Goal: Communication & Community: Share content

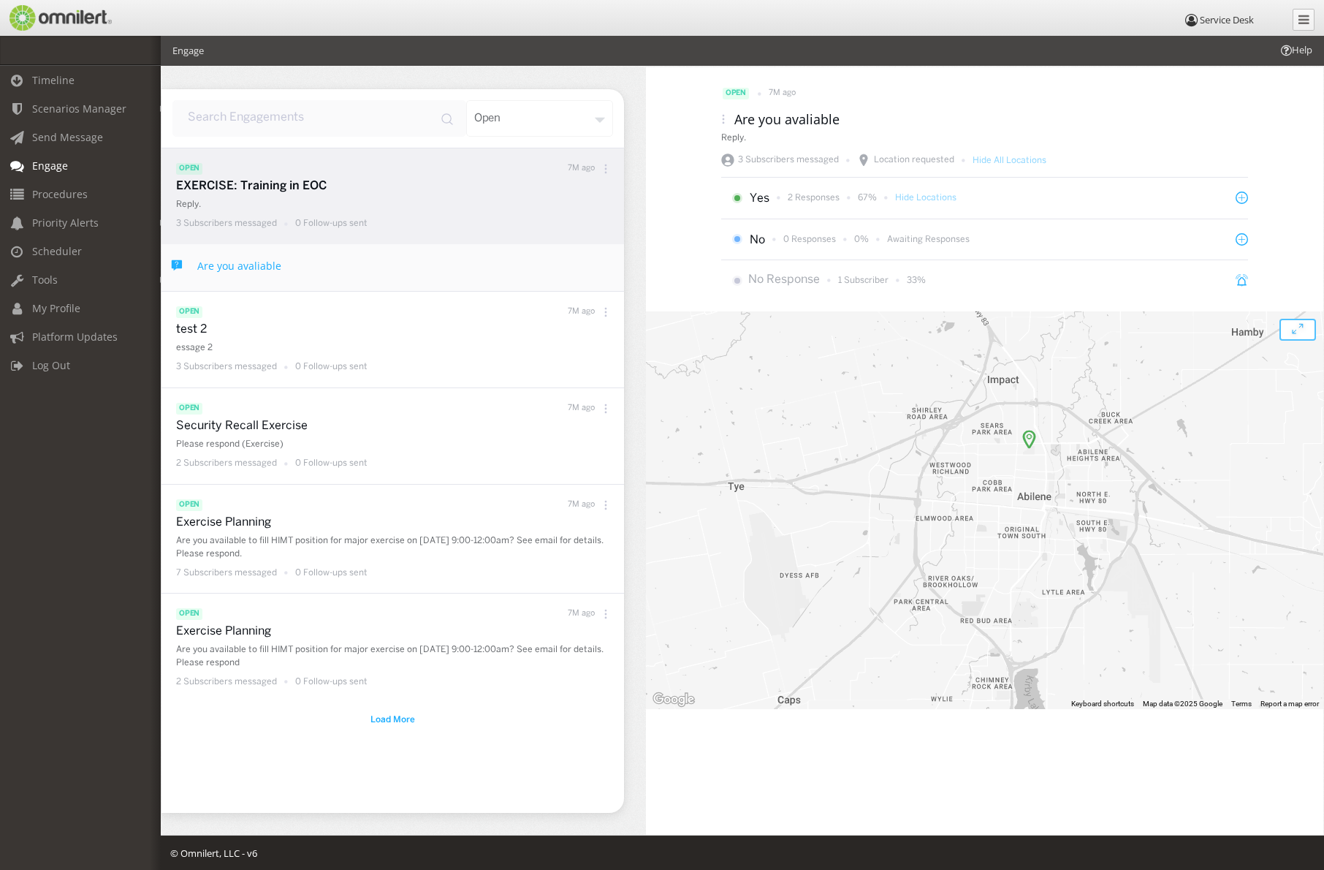
drag, startPoint x: 1203, startPoint y: 564, endPoint x: 1047, endPoint y: 456, distance: 189.5
click at [1047, 456] on div at bounding box center [985, 510] width 678 height 398
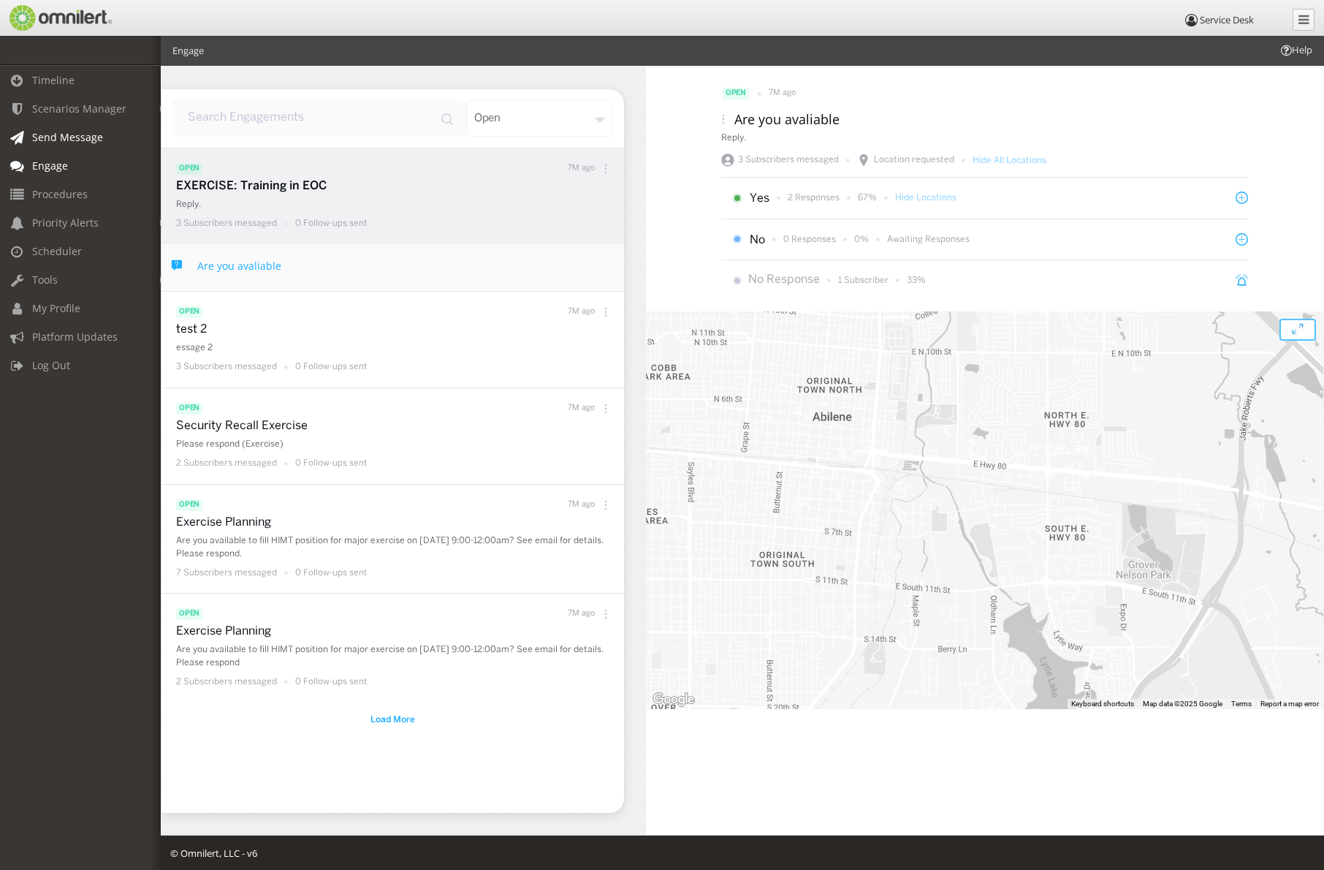
click at [97, 134] on span "Send Message" at bounding box center [67, 137] width 71 height 14
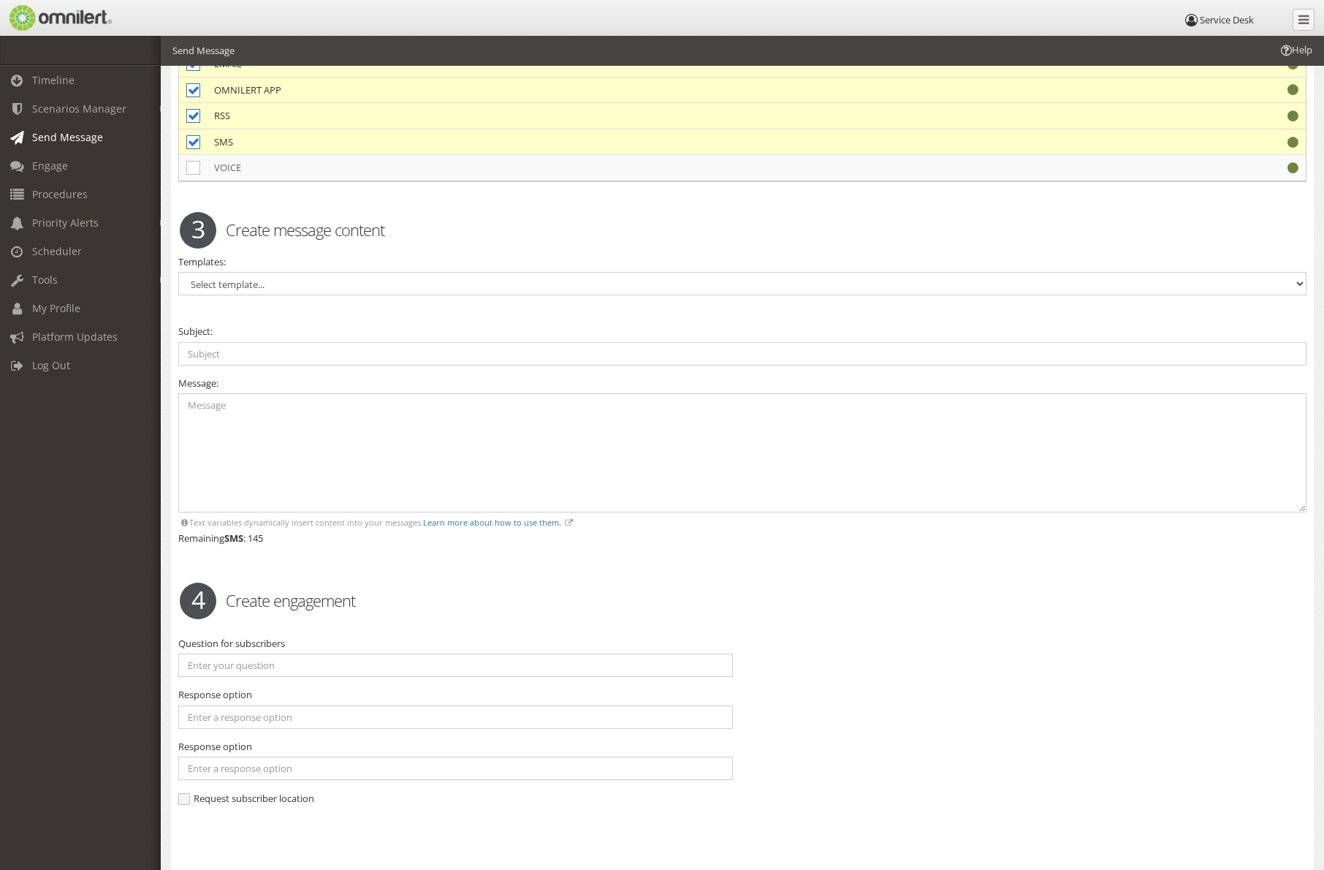
scroll to position [292, 0]
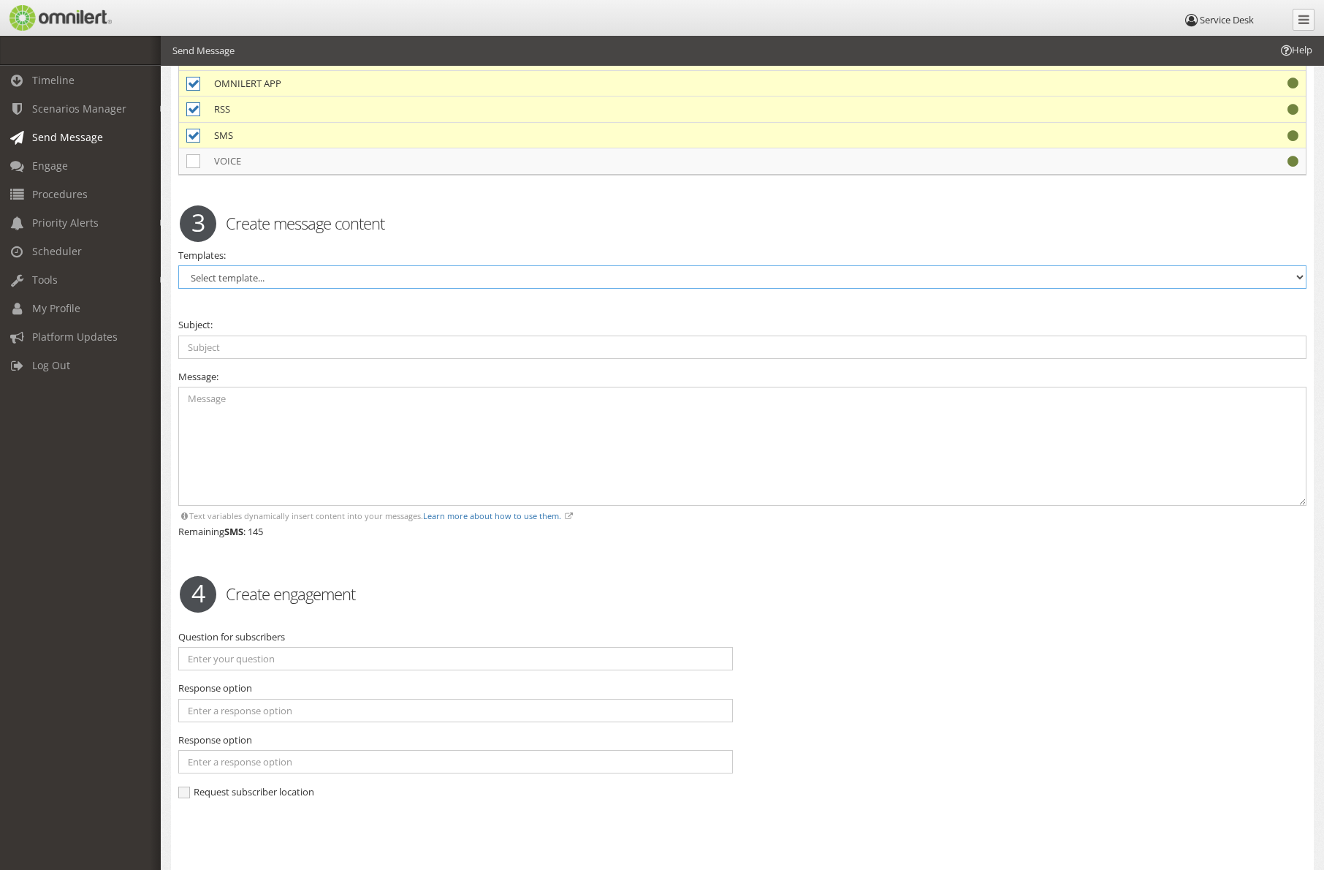
click at [288, 279] on select "Select template... Service Desk Alert" at bounding box center [742, 276] width 1128 height 23
select select "98569"
click at [178, 265] on select "Select template... Service Desk Alert" at bounding box center [742, 276] width 1128 height 23
type input "System Outage"
type textarea "Issue: Area Affected: Contacted:"
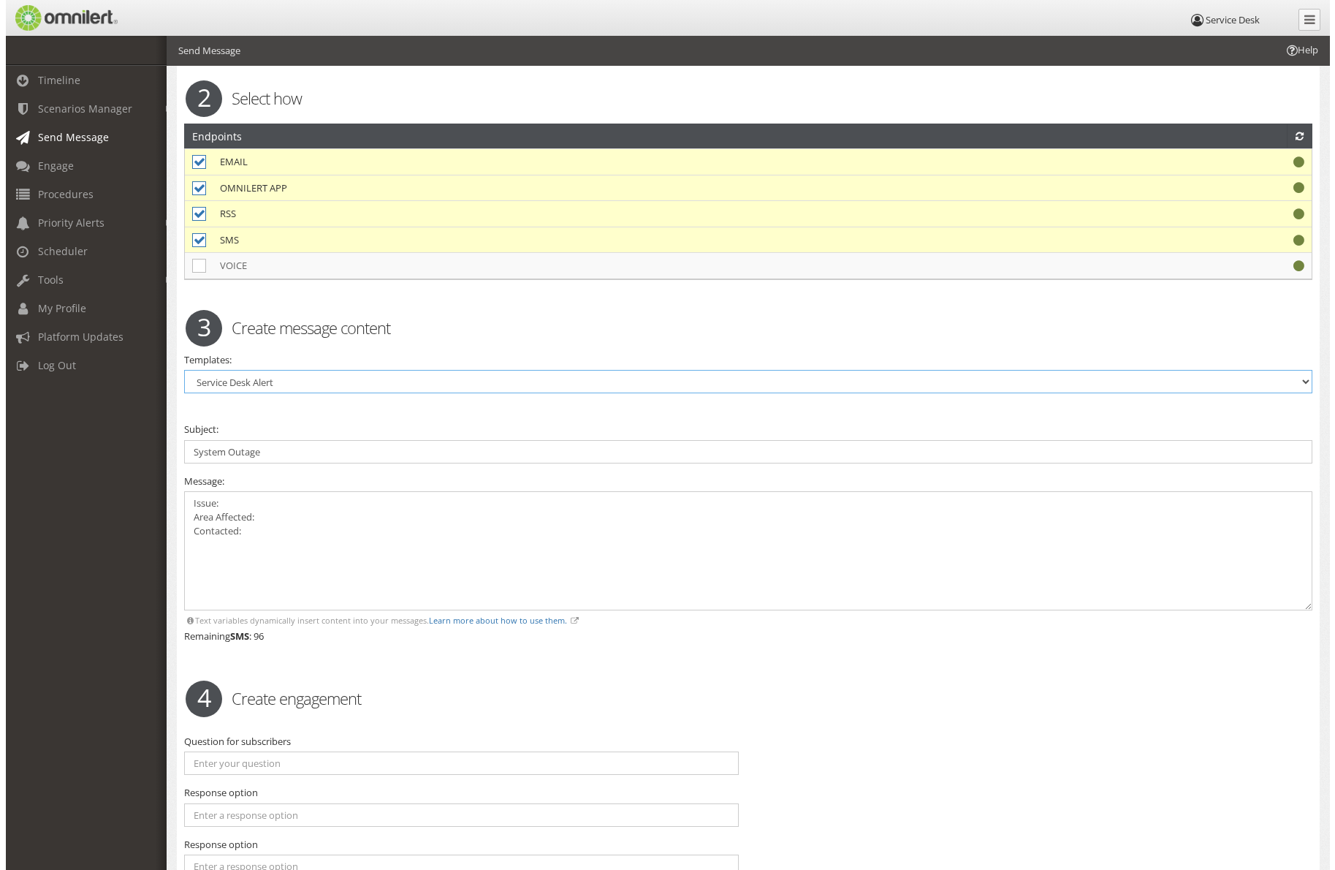
scroll to position [187, 0]
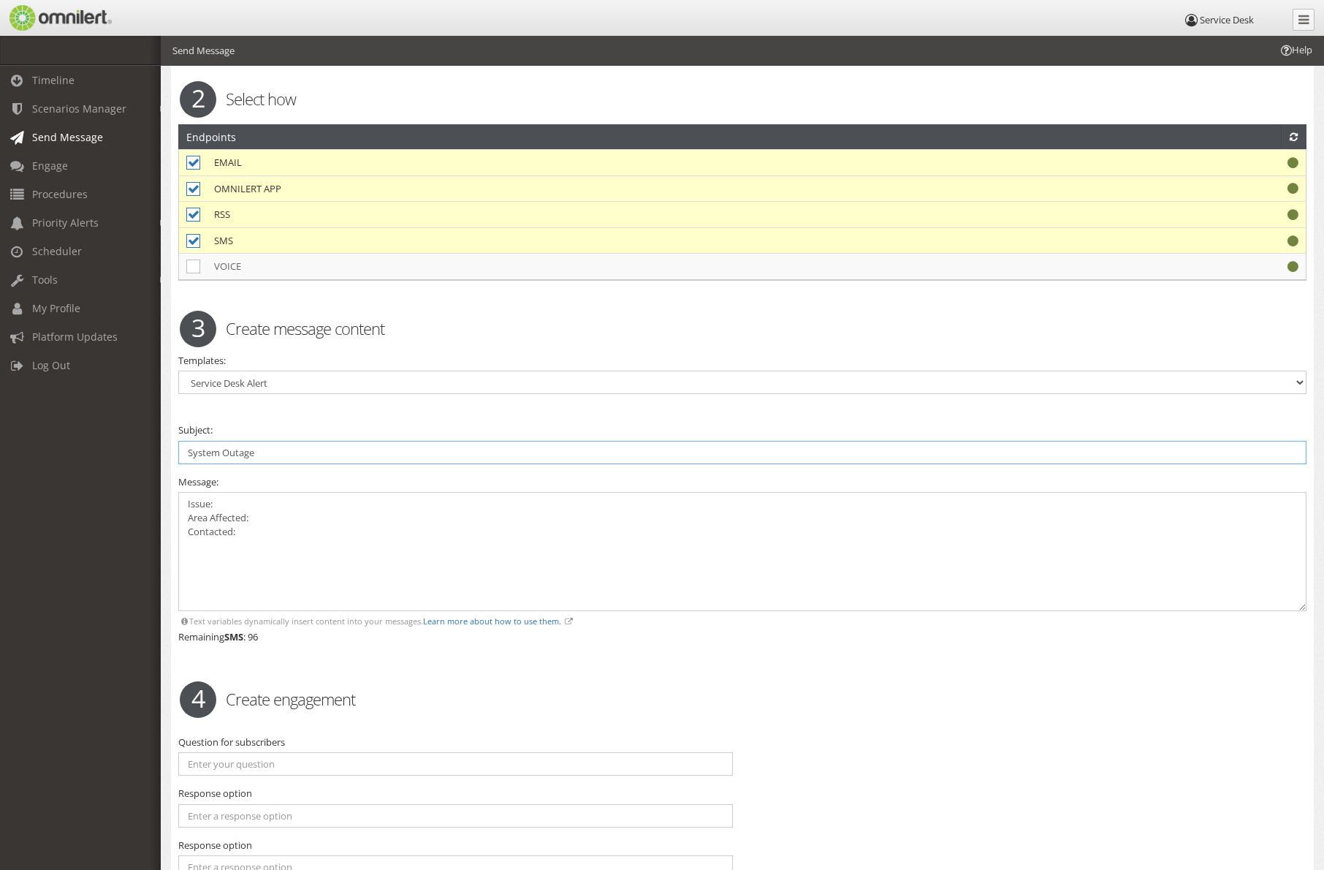
click at [274, 460] on input "System Outage" at bounding box center [742, 452] width 1128 height 23
